Goal: Task Accomplishment & Management: Manage account settings

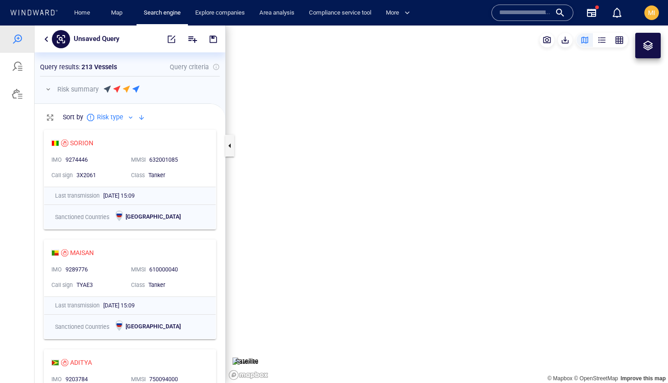
scroll to position [258, 191]
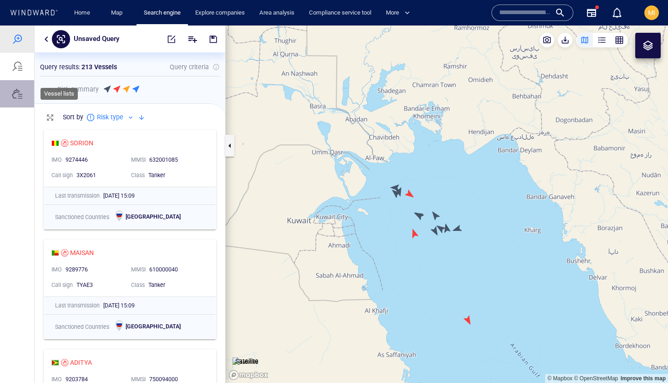
click at [20, 94] on div at bounding box center [17, 93] width 11 height 11
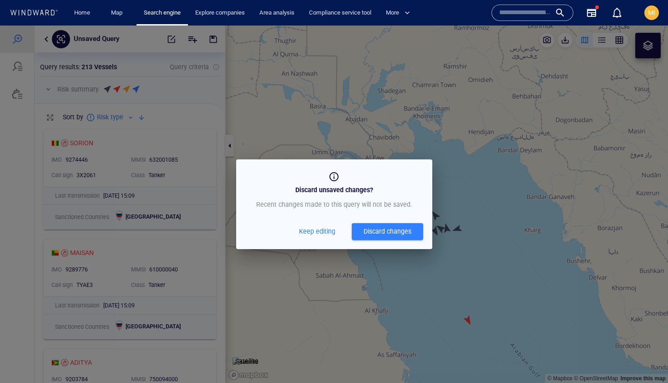
click at [364, 229] on div "Discard changes" at bounding box center [388, 231] width 48 height 11
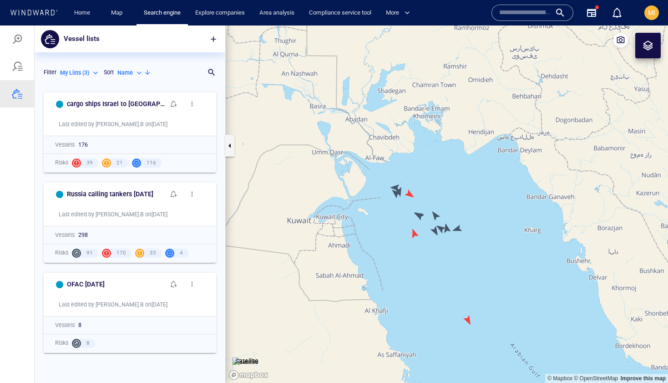
scroll to position [295, 191]
click at [653, 12] on span "MI" at bounding box center [651, 12] width 7 height 7
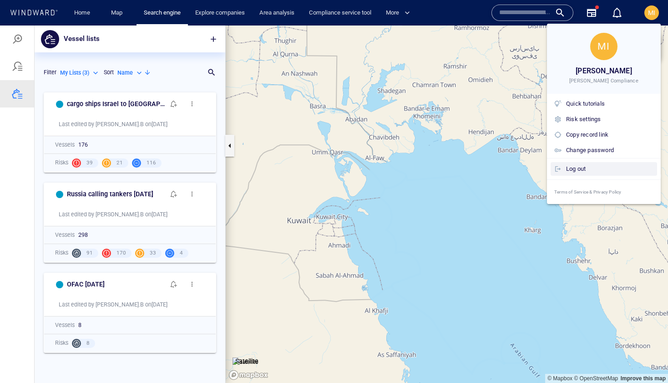
click at [584, 172] on div "Log out" at bounding box center [609, 169] width 87 height 10
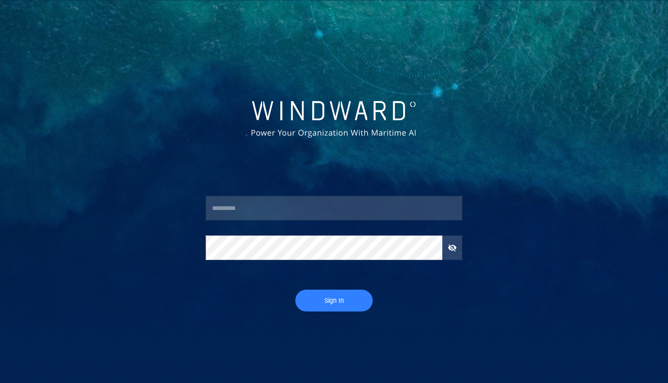
click at [311, 210] on input "text" at bounding box center [334, 208] width 256 height 25
type input "*********"
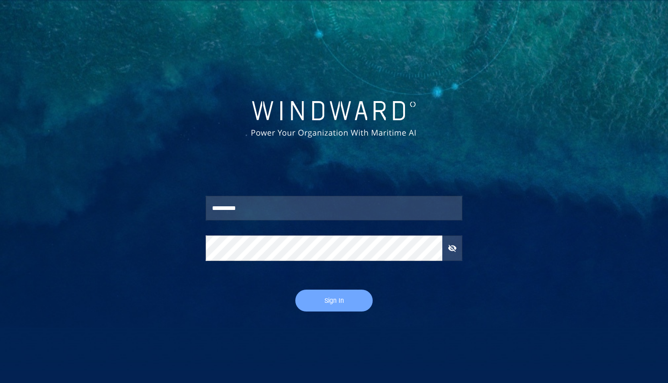
click at [317, 302] on span "Sign In" at bounding box center [333, 300] width 59 height 11
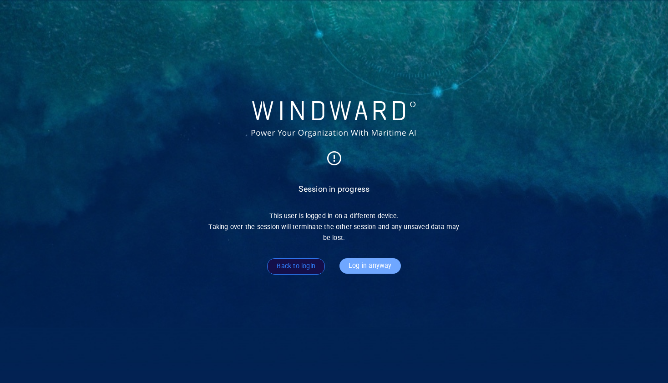
click at [379, 266] on span "Log in anyway" at bounding box center [370, 265] width 43 height 11
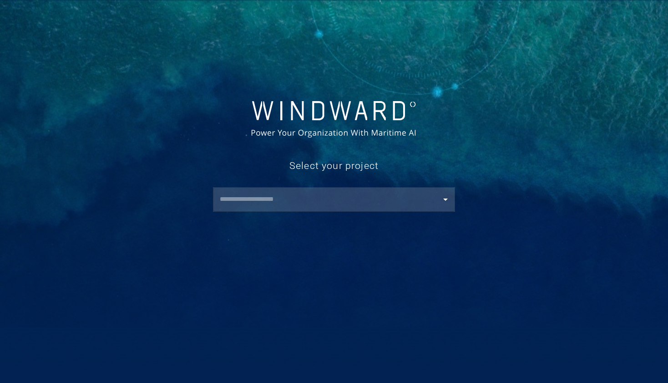
click at [345, 195] on input "text" at bounding box center [336, 199] width 238 height 16
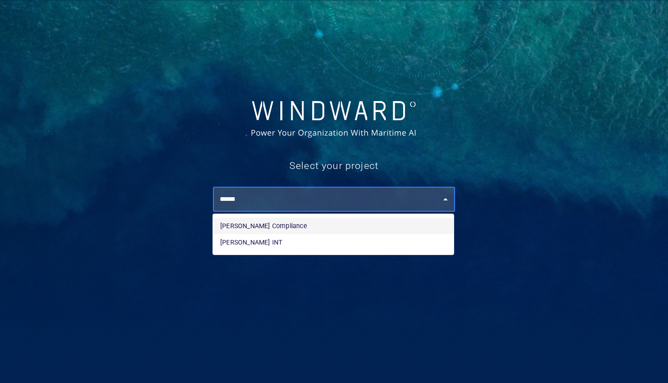
click at [333, 224] on li "[PERSON_NAME] Compliance" at bounding box center [333, 226] width 241 height 16
type input "**********"
